Goal: Navigation & Orientation: Find specific page/section

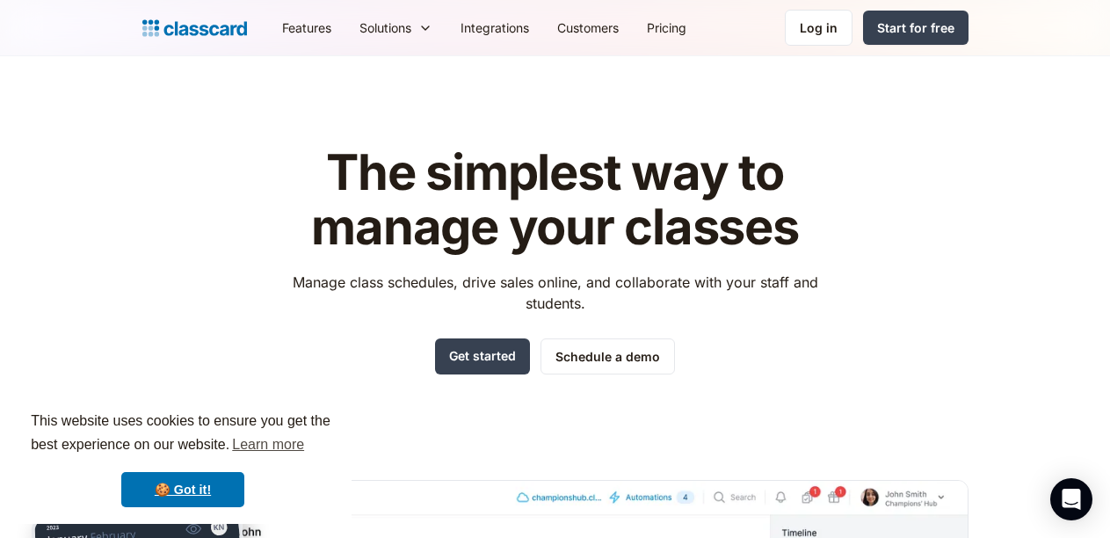
click at [201, 479] on link "🍪 Got it!" at bounding box center [182, 489] width 123 height 35
